Goal: Check status: Check status

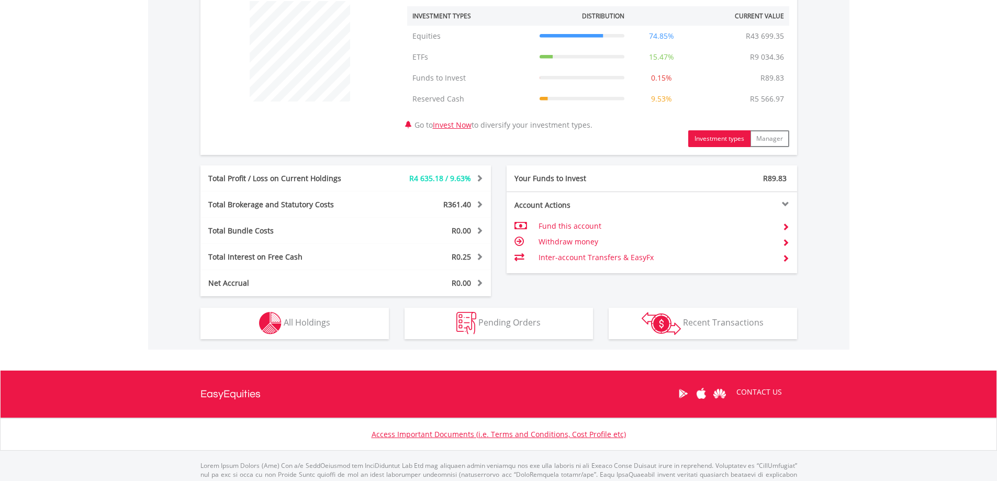
scroll to position [446, 0]
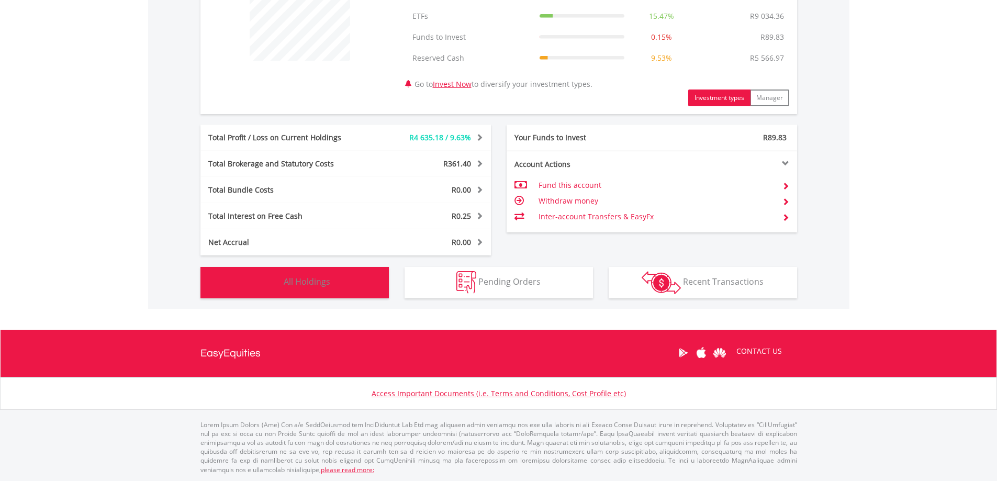
click at [285, 292] on button "Holdings All Holdings" at bounding box center [294, 282] width 188 height 31
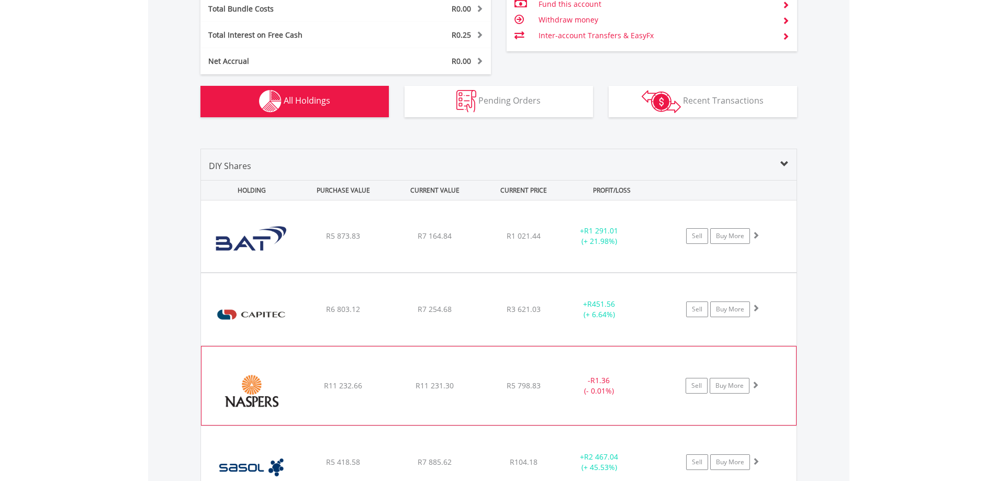
scroll to position [619, 0]
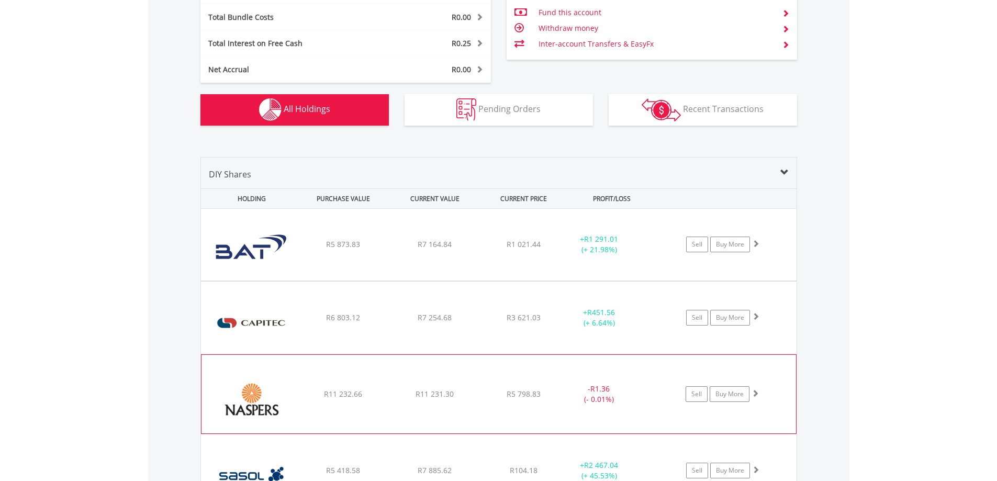
click at [447, 281] on div "﻿ Naspers Limited R11 232.66 R11 231.30 R5 798.83 - R1.36 (- 0.01%) Sell Buy Mo…" at bounding box center [499, 245] width 596 height 72
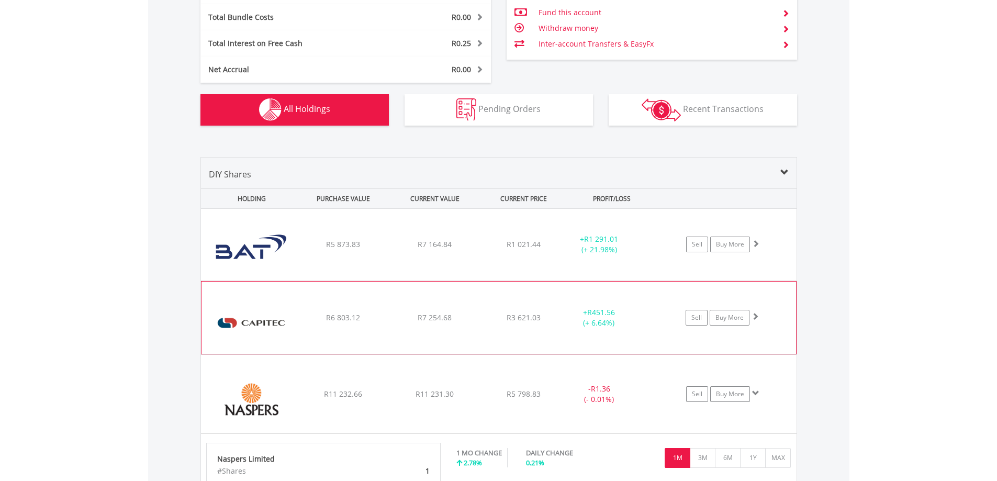
click at [422, 281] on div "﻿ Capitec Bank Holdings Limited R6 803.12 R7 254.68 R3 621.03 + R451.56 (+ 6.64…" at bounding box center [499, 245] width 596 height 72
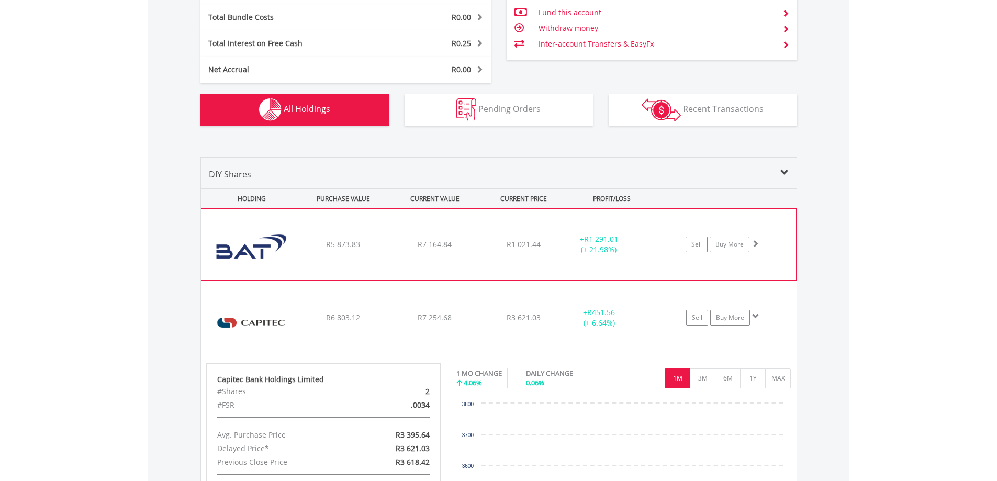
click at [434, 265] on div "﻿ British American Tobacco PLC R5 873.83 R7 164.84 R1 021.44 + R1 291.01 (+ 21.…" at bounding box center [499, 244] width 595 height 71
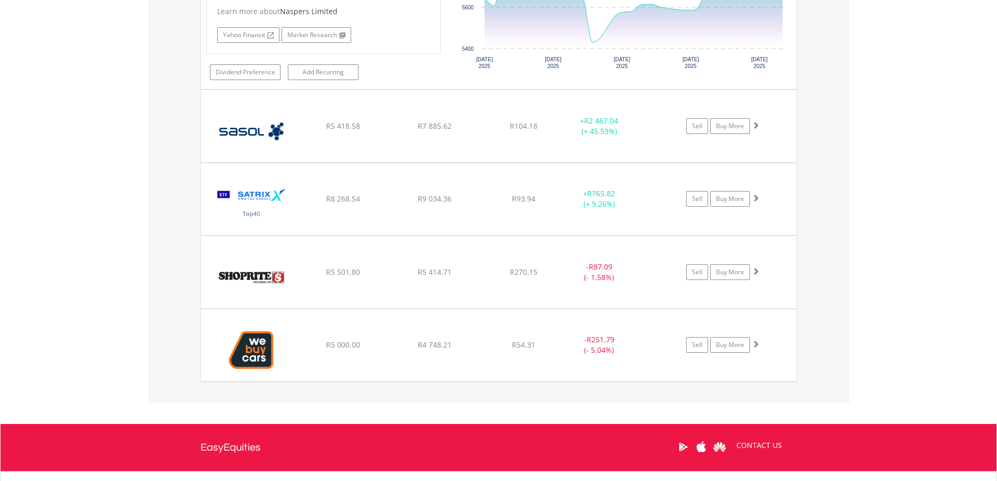
scroll to position [1614, 0]
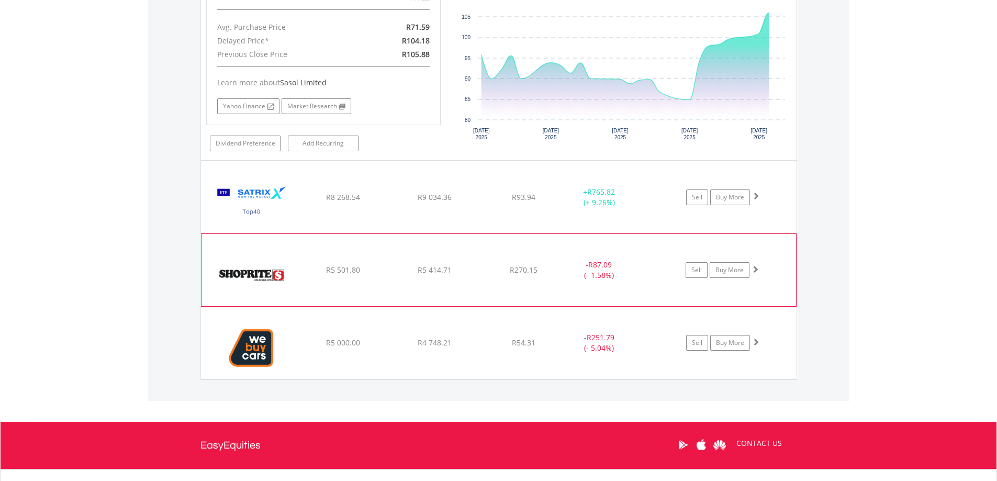
scroll to position [1823, 0]
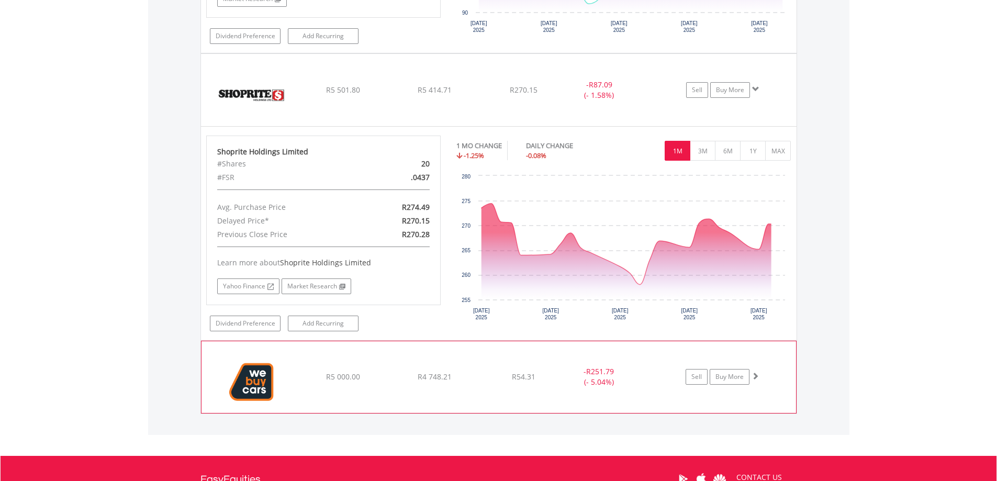
scroll to position [2275, 0]
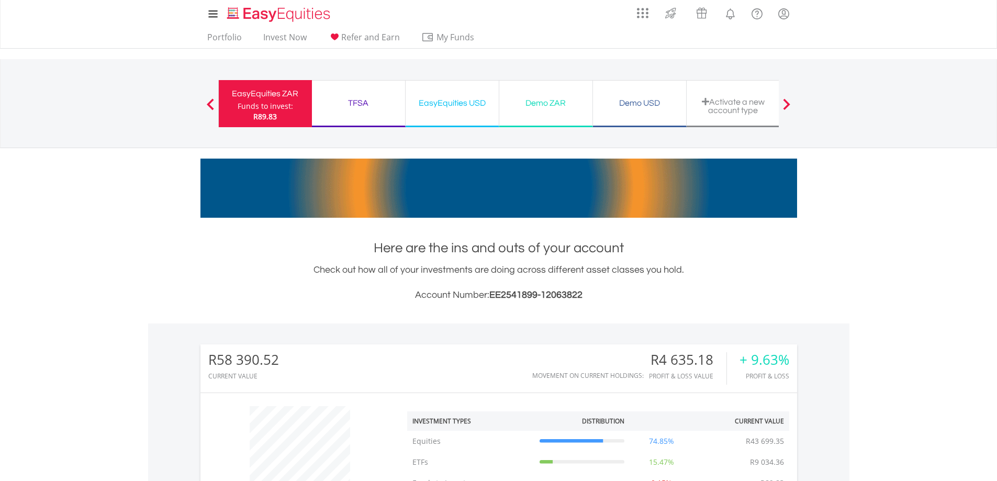
scroll to position [0, 0]
